Goal: Navigation & Orientation: Understand site structure

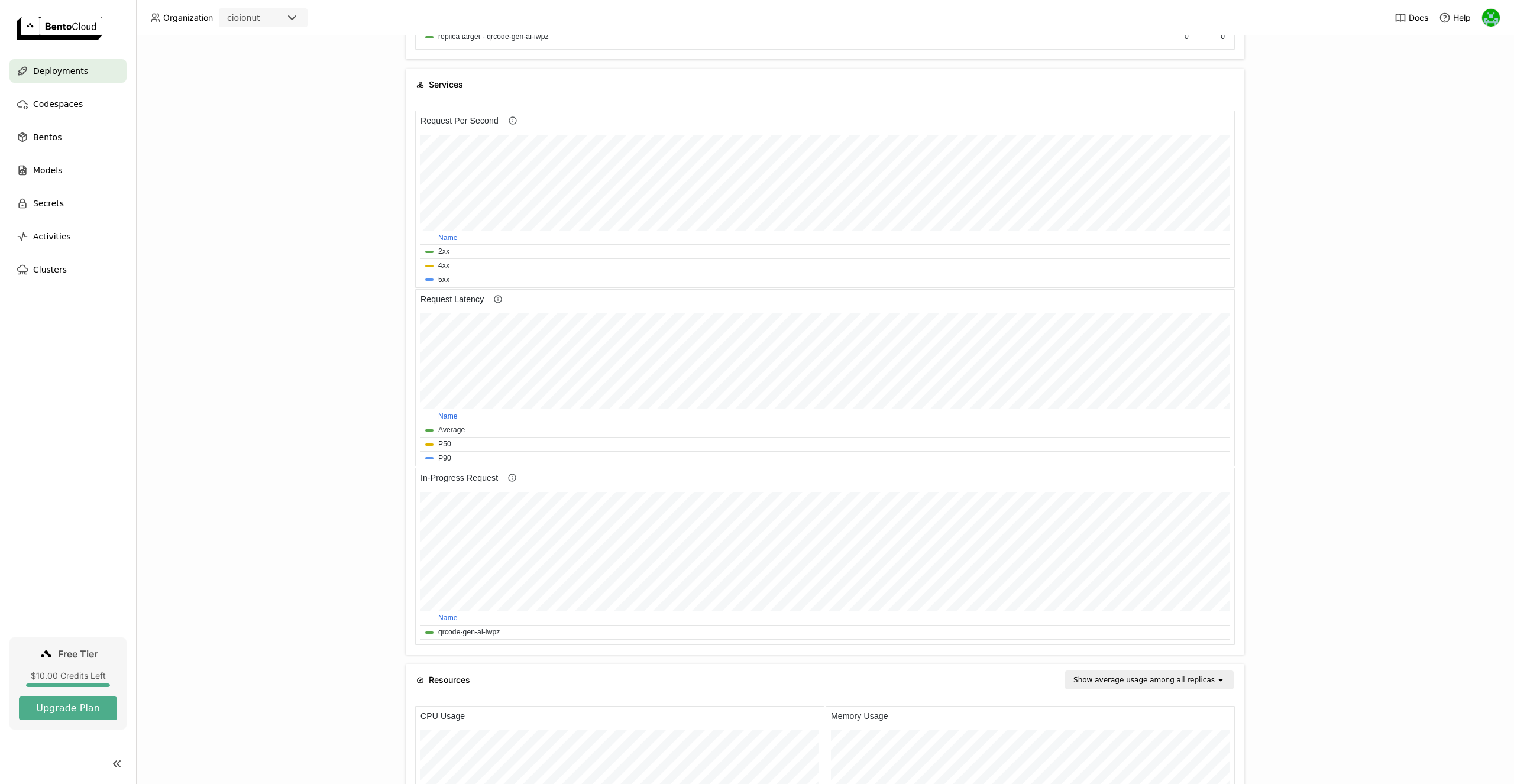
scroll to position [177, 409]
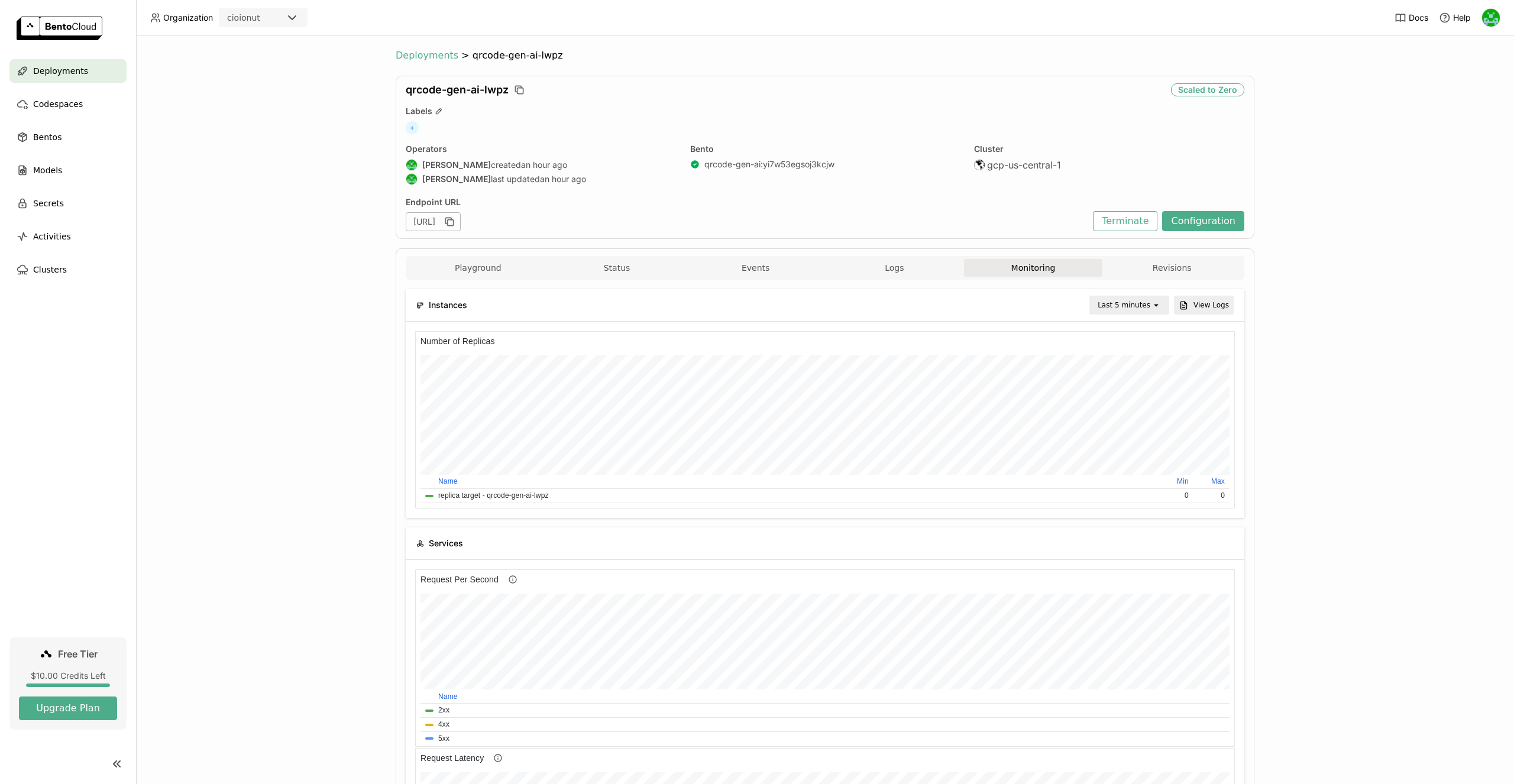
click at [422, 56] on span "Deployments" at bounding box center [426, 55] width 63 height 12
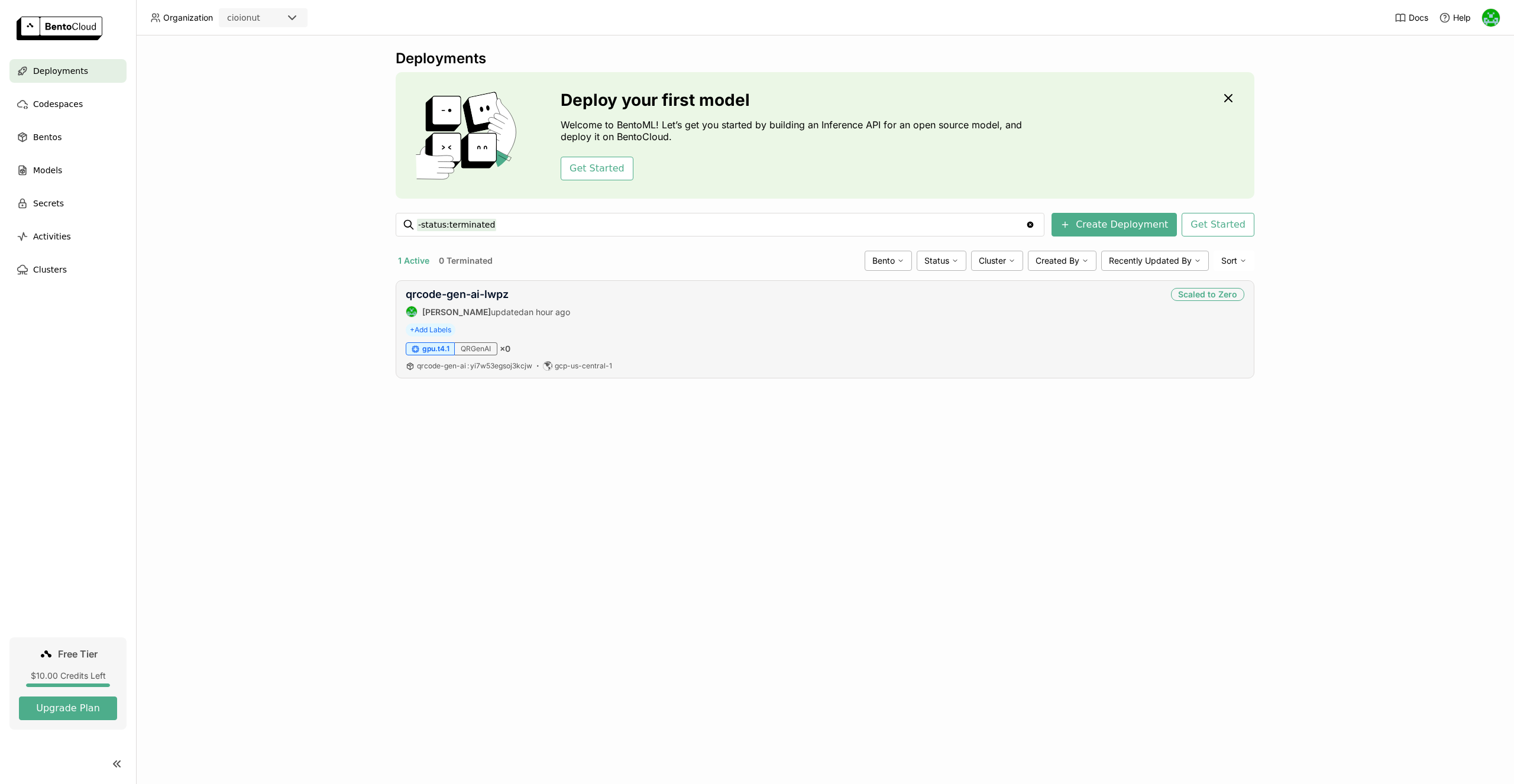
click at [592, 310] on div "qrcode-gen-ai-lwpz Ionut Cio updated an hour ago Scaled to Zero" at bounding box center [825, 302] width 839 height 29
click at [490, 298] on link "qrcode-gen-ai-lwpz" at bounding box center [456, 294] width 103 height 12
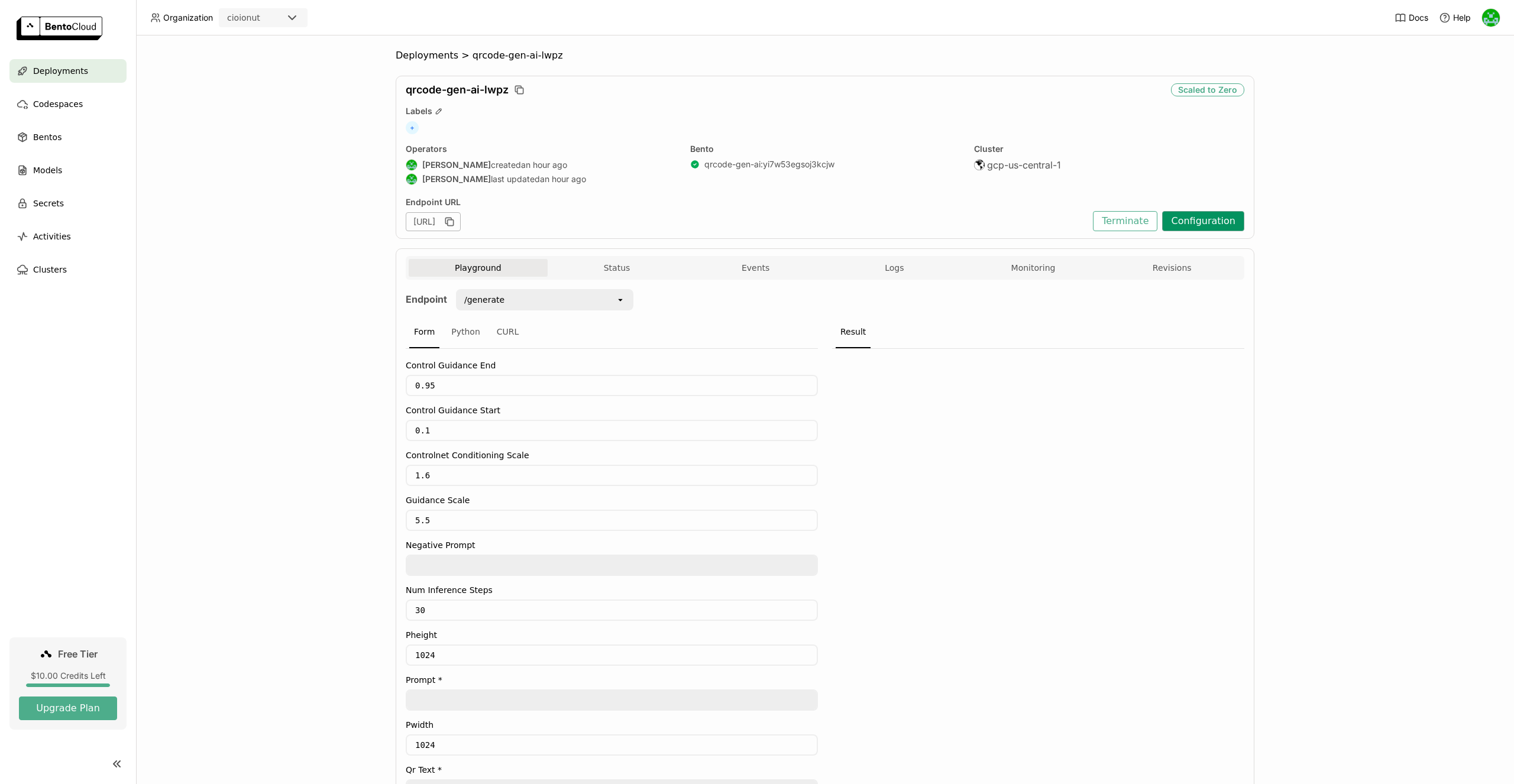
click at [1206, 215] on button "Configuration" at bounding box center [1203, 221] width 82 height 20
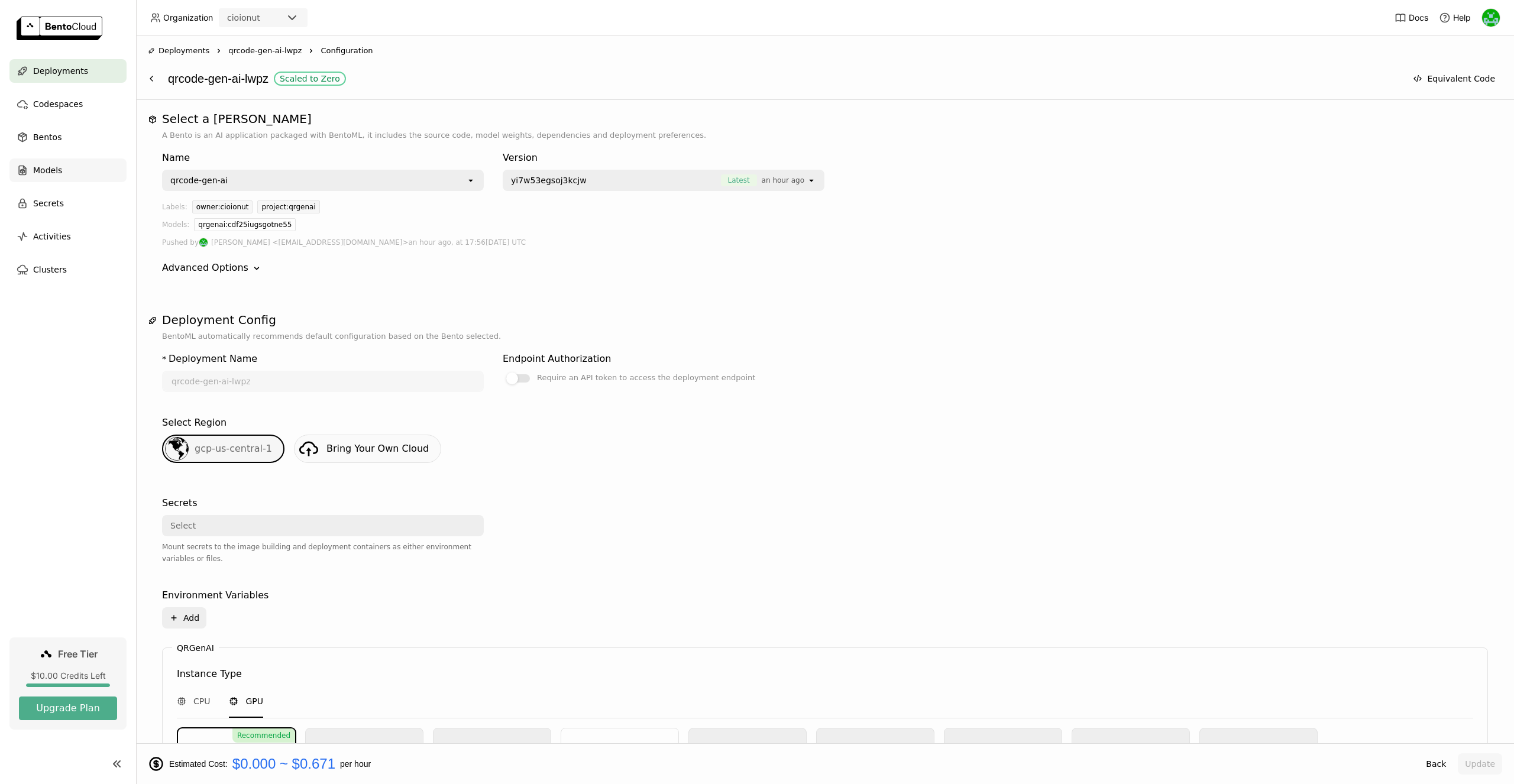
click at [85, 168] on div "Models" at bounding box center [67, 170] width 117 height 24
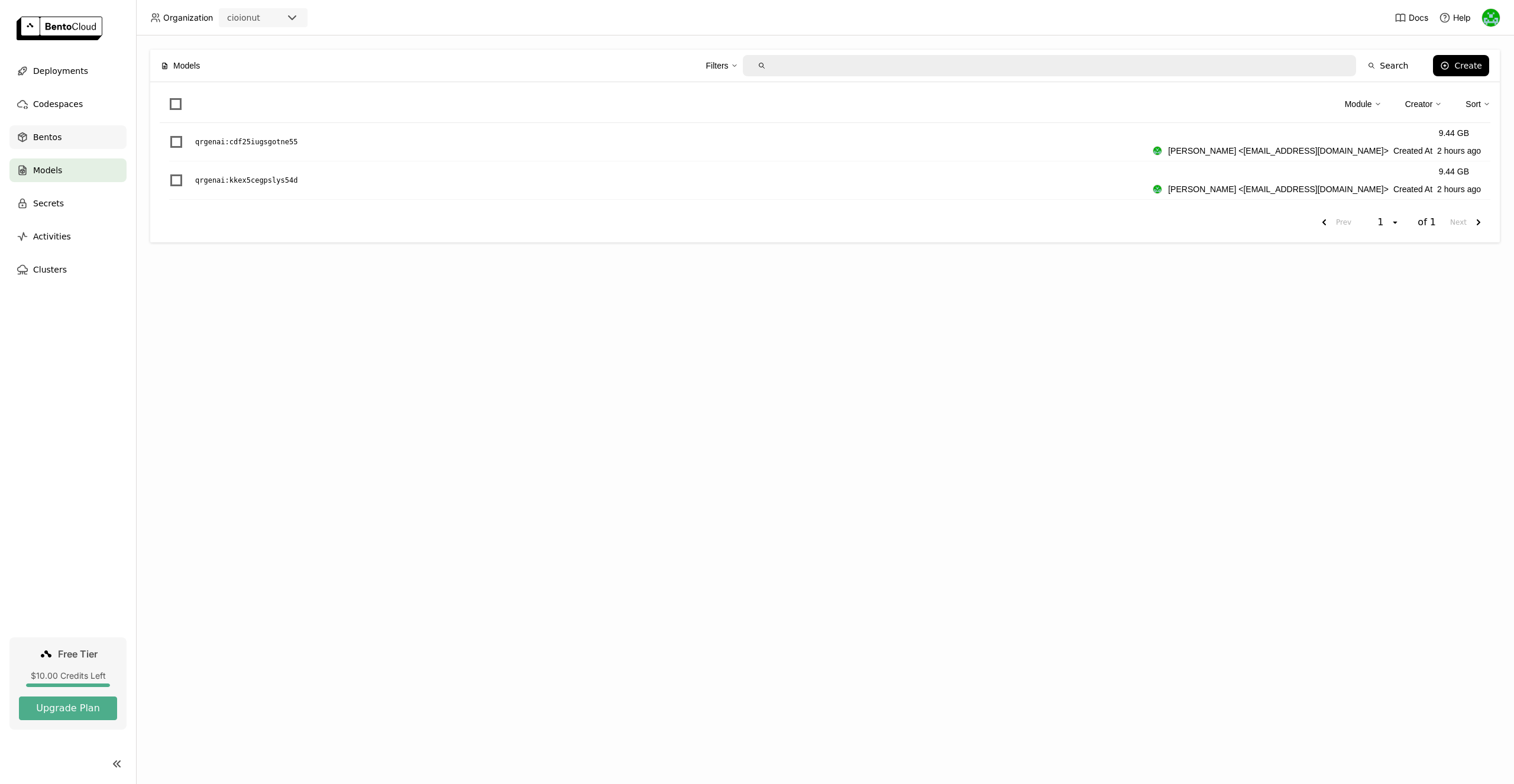
click at [94, 137] on div "Bentos" at bounding box center [67, 137] width 117 height 24
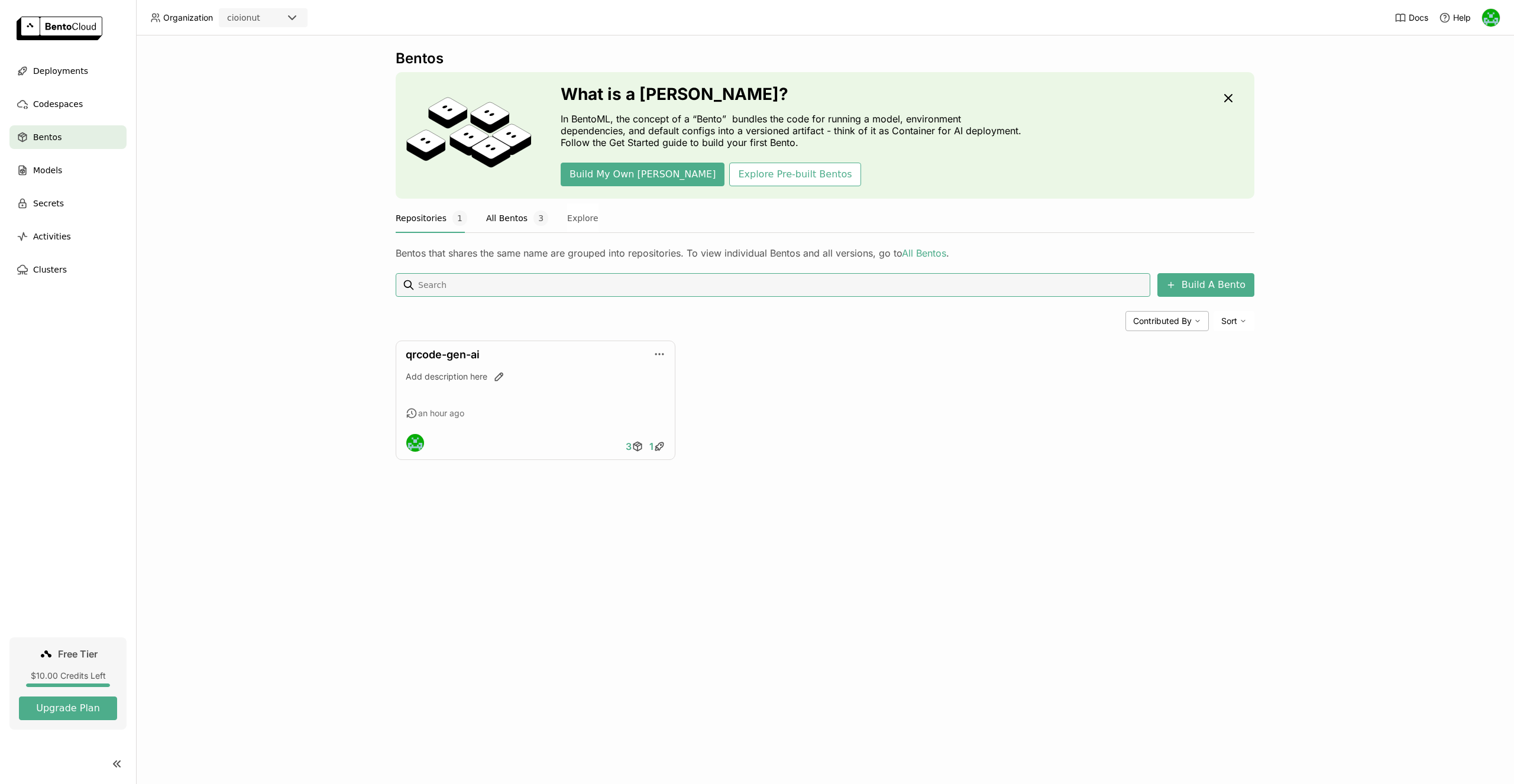
click at [519, 219] on button "All Bentos 3" at bounding box center [517, 218] width 62 height 29
